Goal: Complete application form

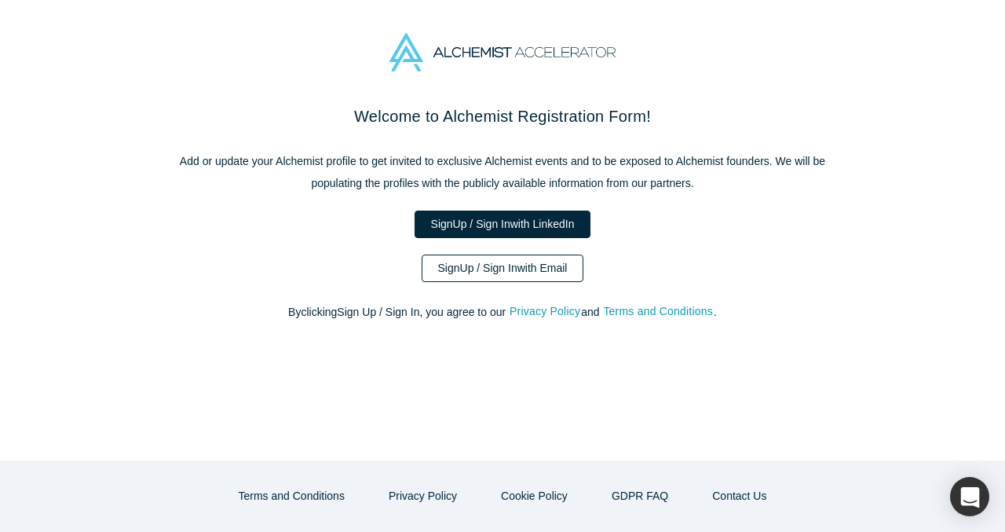
click at [510, 268] on link "Sign Up / Sign In with Email" at bounding box center [503, 267] width 163 height 27
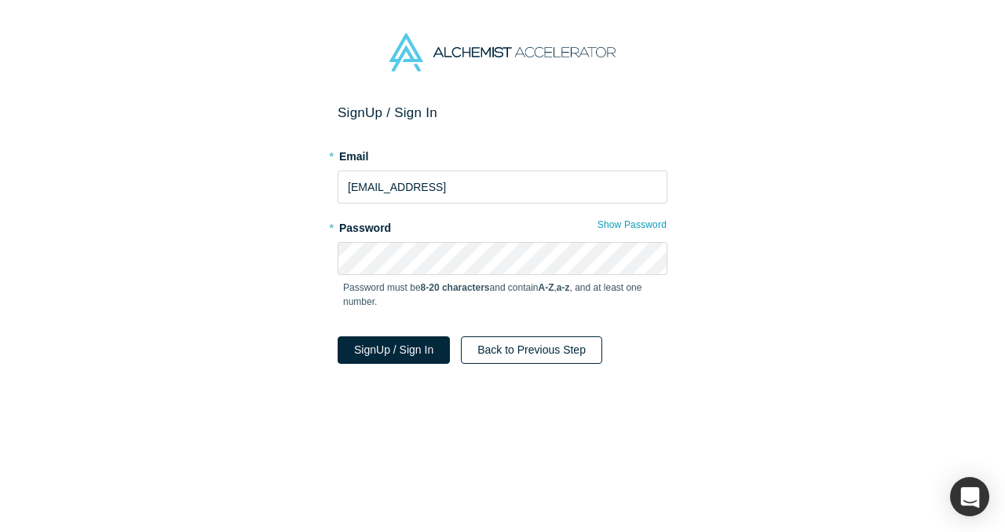
click at [561, 345] on button "Back to Previous Step" at bounding box center [531, 349] width 141 height 27
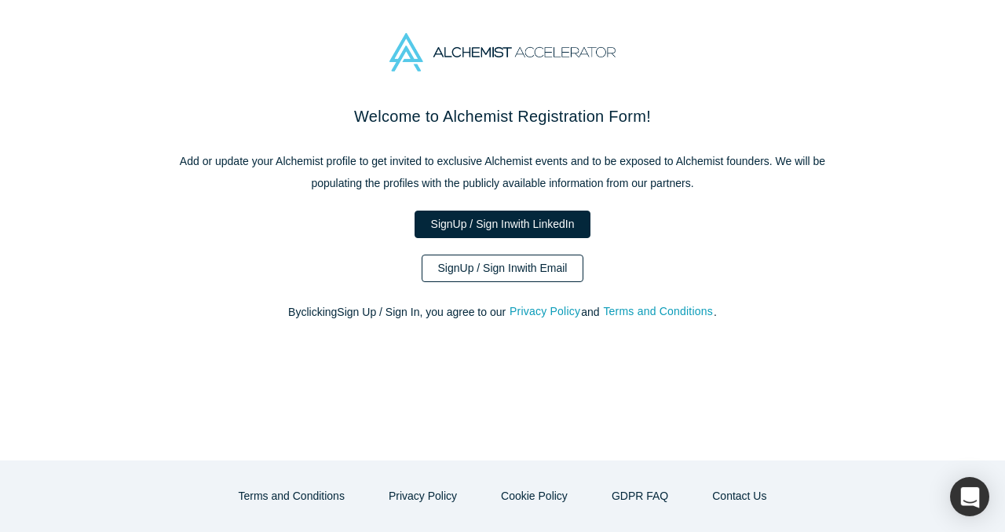
click at [535, 276] on link "Sign Up / Sign In with Email" at bounding box center [503, 267] width 163 height 27
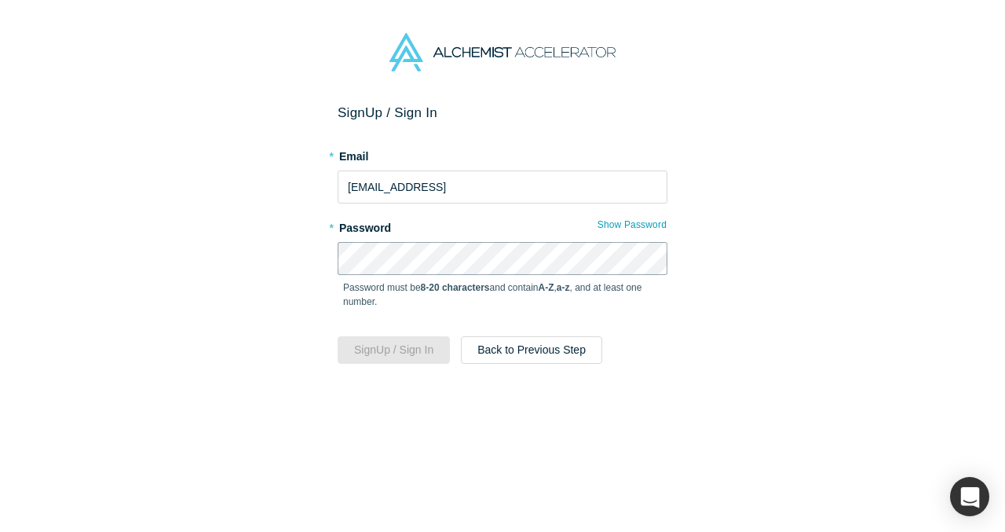
click at [0, 531] on com-1password-button at bounding box center [0, 532] width 0 height 0
